Goal: Navigation & Orientation: Find specific page/section

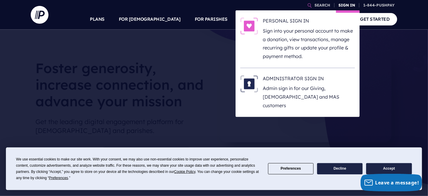
click at [350, 2] on link "SIGN IN" at bounding box center [346, 5] width 21 height 10
click at [346, 4] on link "SIGN IN" at bounding box center [346, 5] width 21 height 10
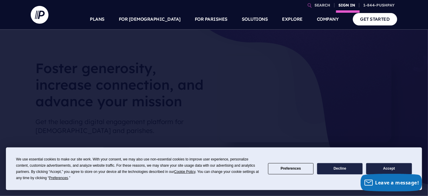
click at [346, 4] on link "SIGN IN" at bounding box center [346, 5] width 21 height 10
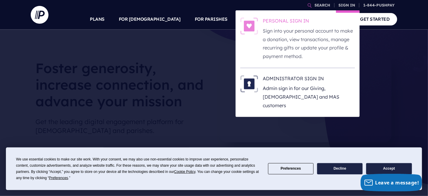
click at [290, 21] on h6 "PERSONAL SIGN IN" at bounding box center [309, 21] width 92 height 9
